Goal: Task Accomplishment & Management: Complete application form

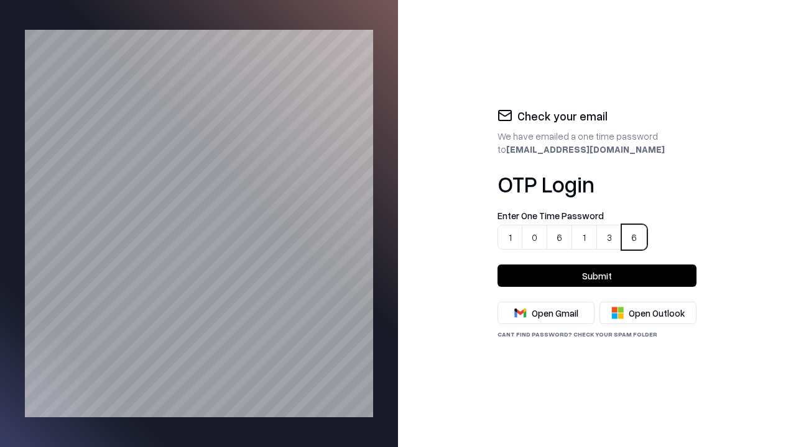
type input "******"
click at [597, 276] on button "Submit" at bounding box center [596, 276] width 199 height 22
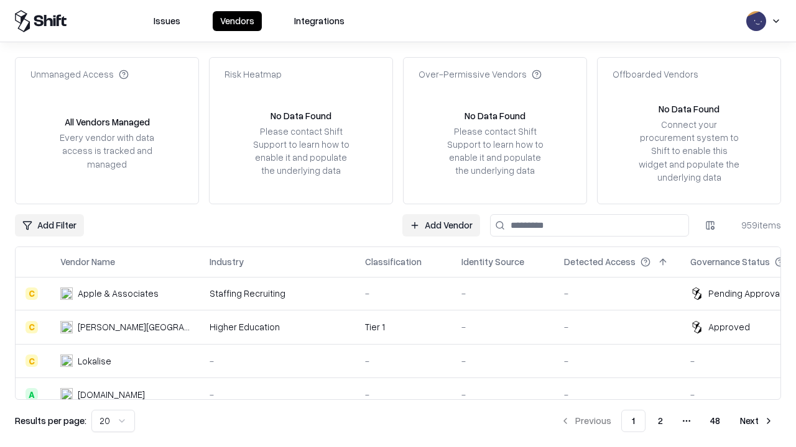
click at [441, 225] on link "Add Vendor" at bounding box center [441, 225] width 78 height 22
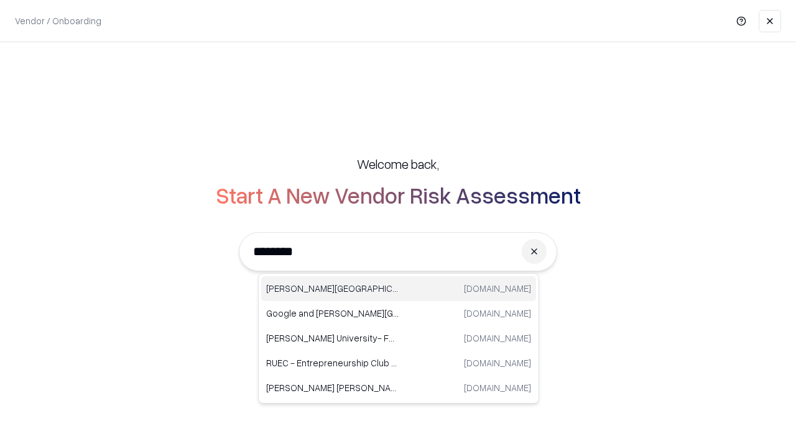
click at [398, 289] on div "Reichman University runi.ac.il" at bounding box center [398, 289] width 275 height 25
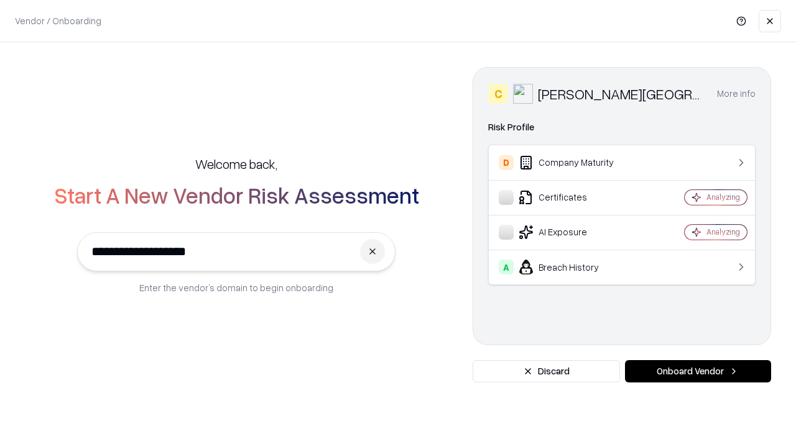
type input "**********"
click at [697, 372] on button "Onboard Vendor" at bounding box center [698, 371] width 146 height 22
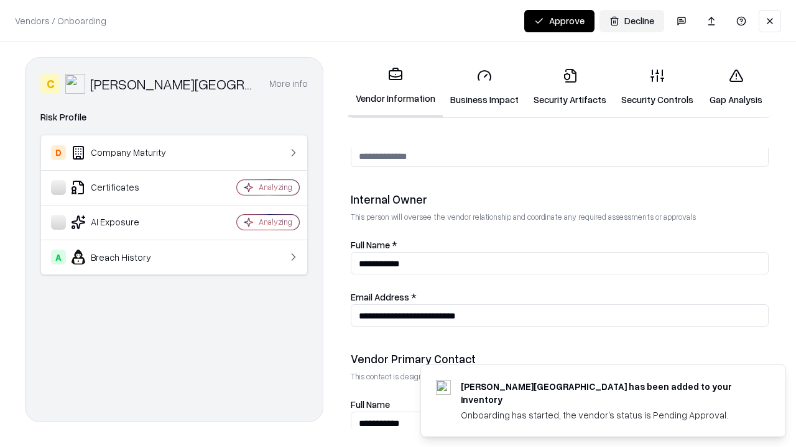
scroll to position [669, 0]
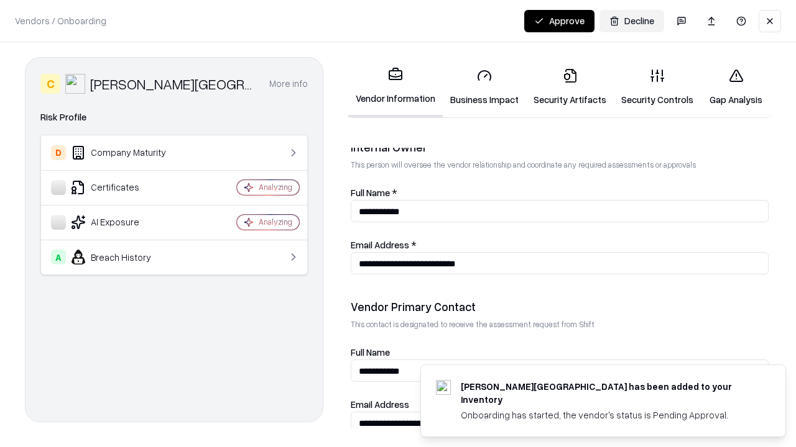
click at [480, 87] on link "Business Impact" at bounding box center [484, 87] width 83 height 58
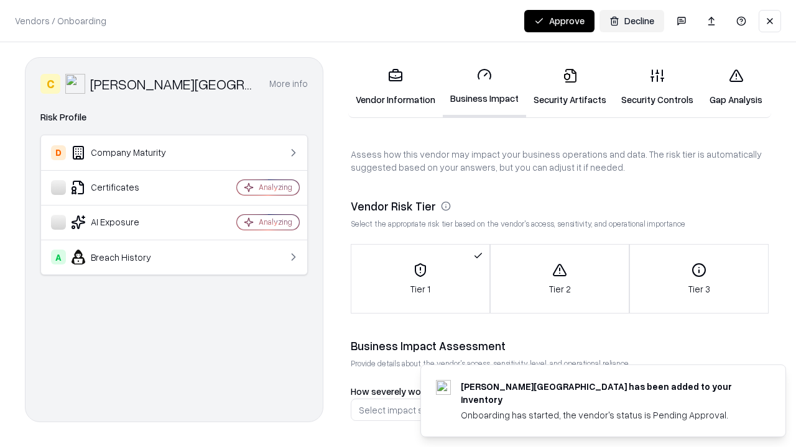
click at [562, 87] on link "Security Artifacts" at bounding box center [570, 87] width 88 height 58
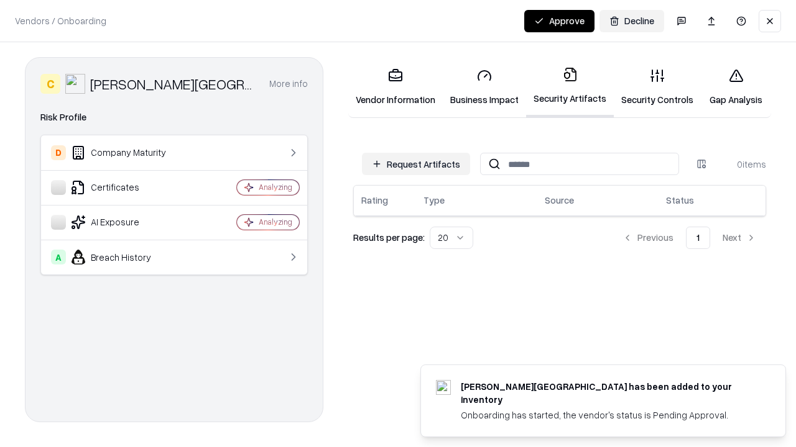
click at [418, 163] on button "Request Artifacts" at bounding box center [416, 164] width 108 height 22
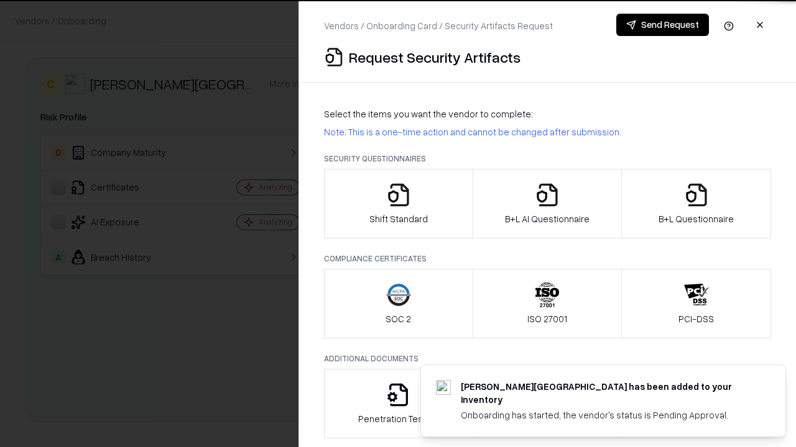
click at [398, 204] on icon "button" at bounding box center [398, 195] width 25 height 25
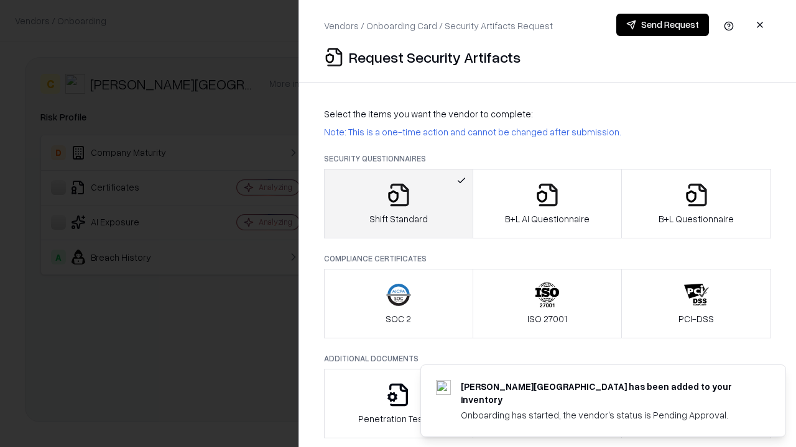
click at [663, 25] on button "Send Request" at bounding box center [662, 25] width 93 height 22
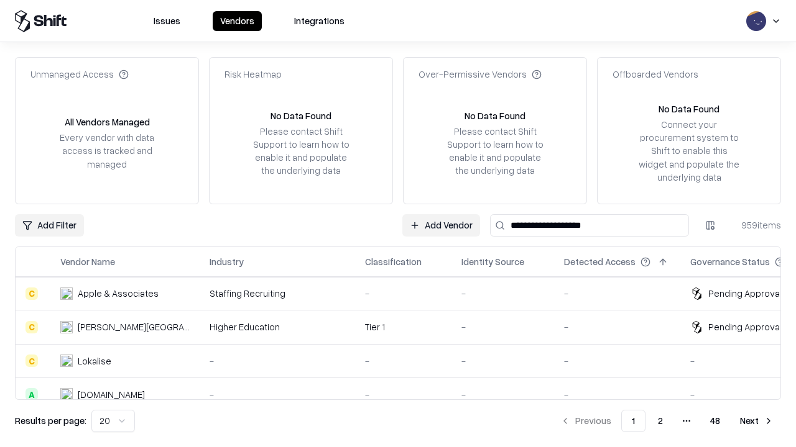
type input "**********"
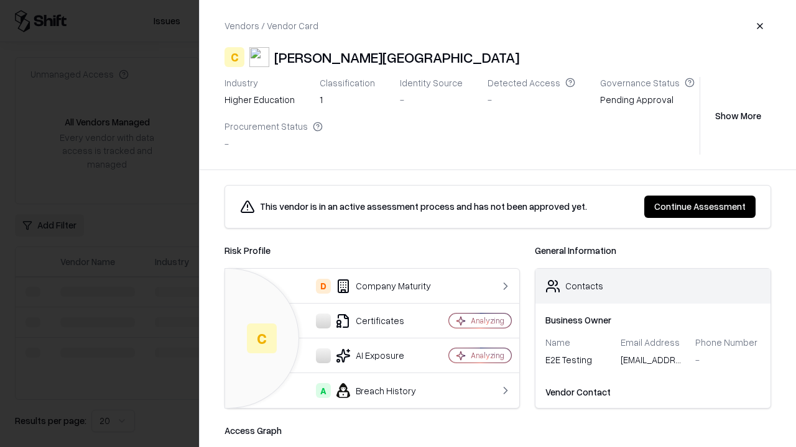
click at [700, 206] on button "Continue Assessment" at bounding box center [699, 207] width 111 height 22
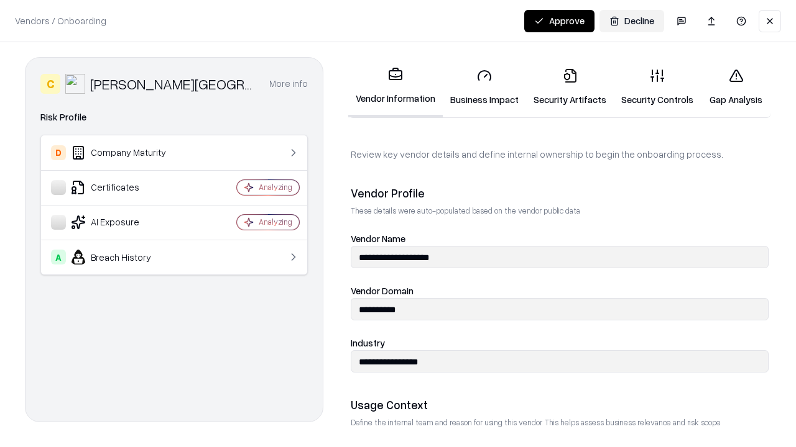
click at [562, 87] on link "Security Artifacts" at bounding box center [570, 87] width 88 height 58
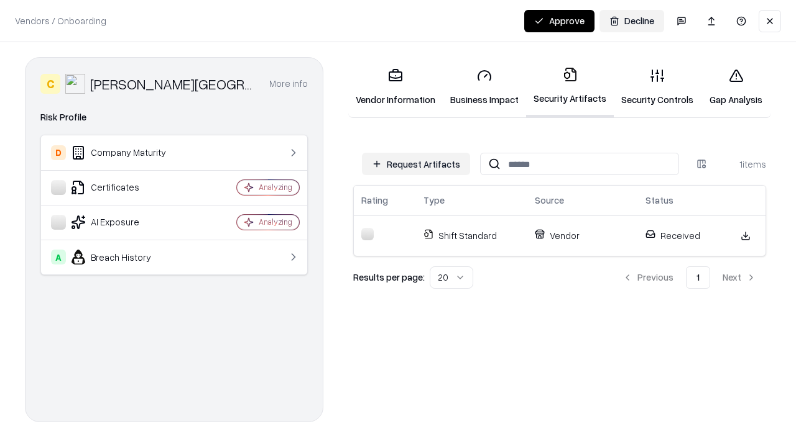
click at [647, 87] on link "Security Controls" at bounding box center [656, 87] width 87 height 58
